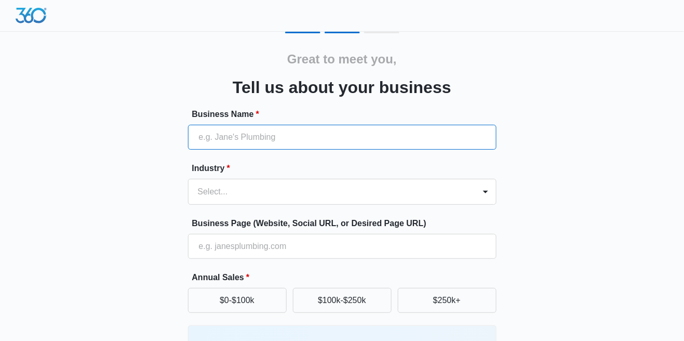
click at [466, 142] on input "Business Name *" at bounding box center [342, 137] width 309 height 25
type input "Kern county gutters"
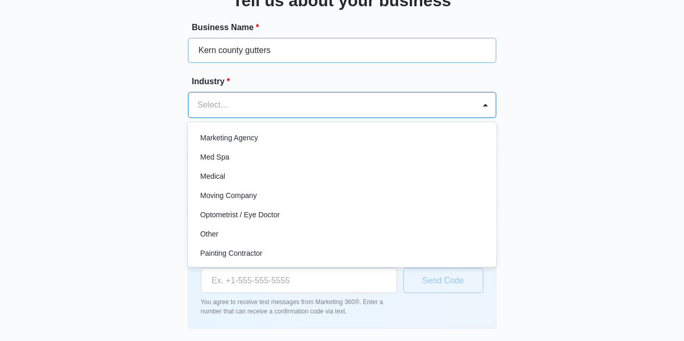
scroll to position [525, 0]
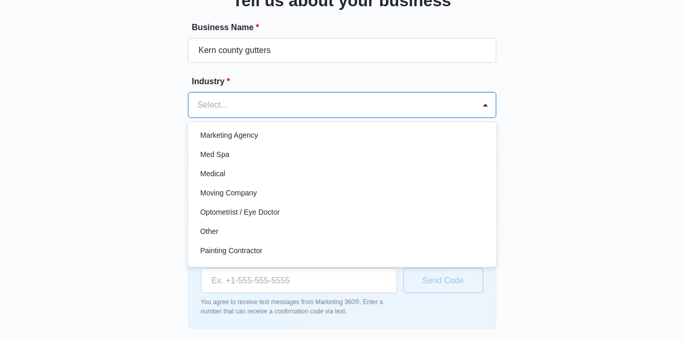
click at [205, 227] on p "Other" at bounding box center [210, 232] width 18 height 11
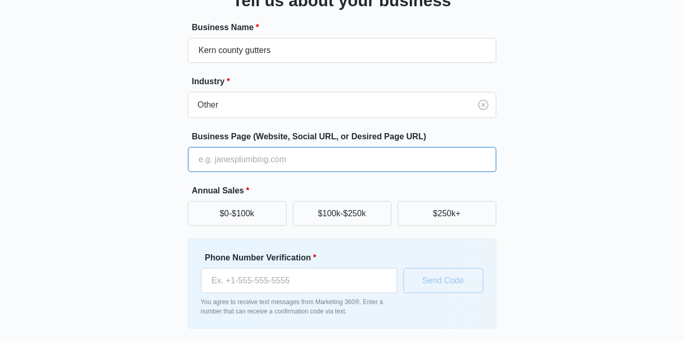
click at [206, 156] on input "Business Page (Website, Social URL, or Desired Page URL)" at bounding box center [342, 159] width 309 height 25
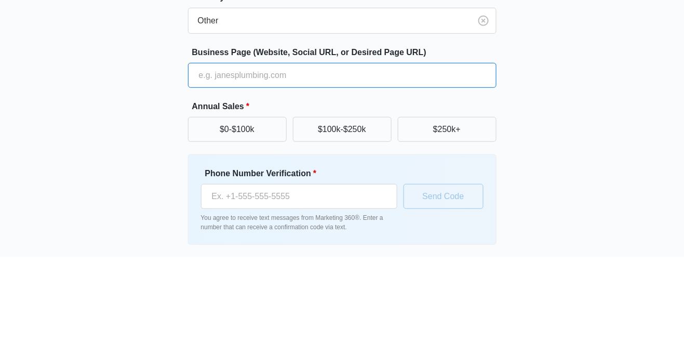
type input "[URL][DOMAIN_NAME]"
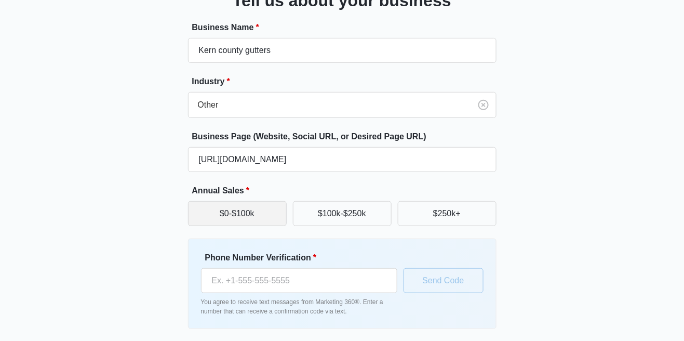
click at [213, 212] on button "$0-$100k" at bounding box center [237, 213] width 99 height 25
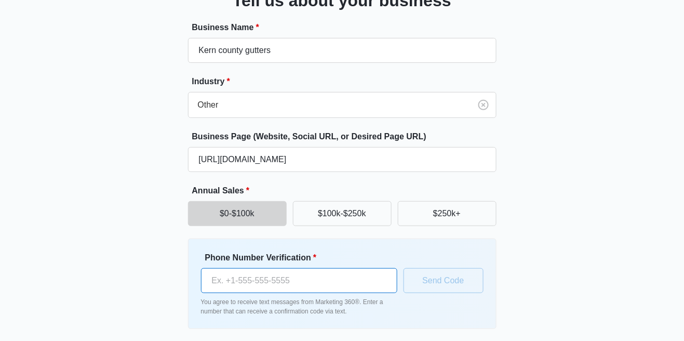
click at [237, 277] on input "Phone Number Verification *" at bounding box center [299, 280] width 196 height 25
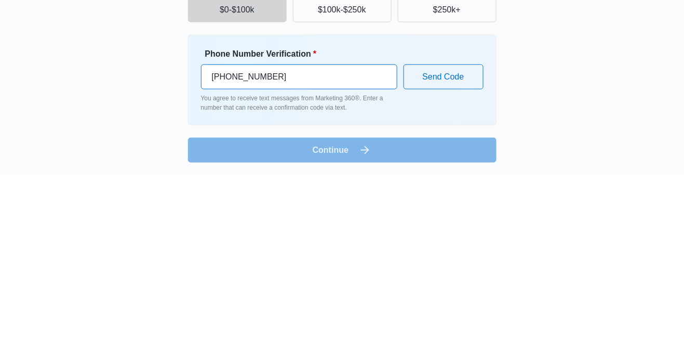
scroll to position [124, 0]
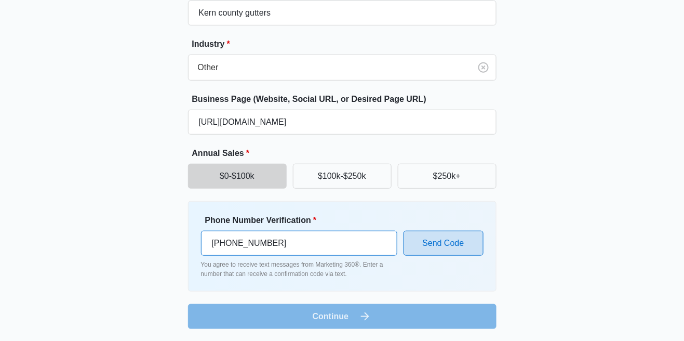
type input "[PHONE_NUMBER]"
click at [455, 244] on button "Send Code" at bounding box center [444, 243] width 80 height 25
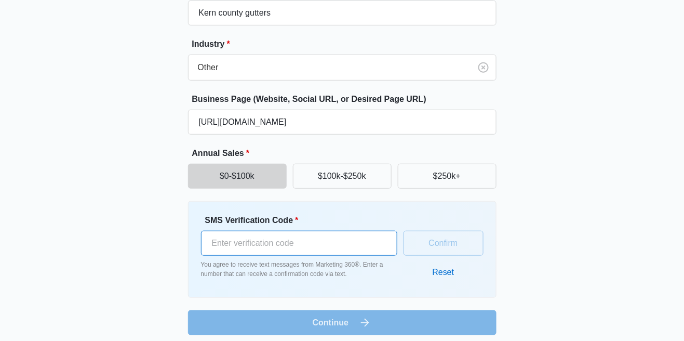
click at [234, 237] on input "SMS Verification Code *" at bounding box center [299, 243] width 196 height 25
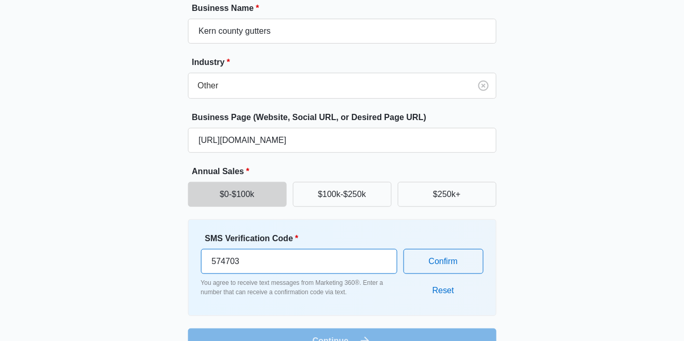
scroll to position [130, 0]
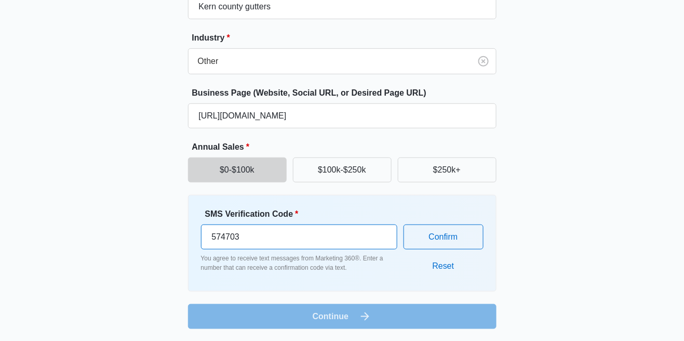
type input "574703"
